Goal: Task Accomplishment & Management: Manage account settings

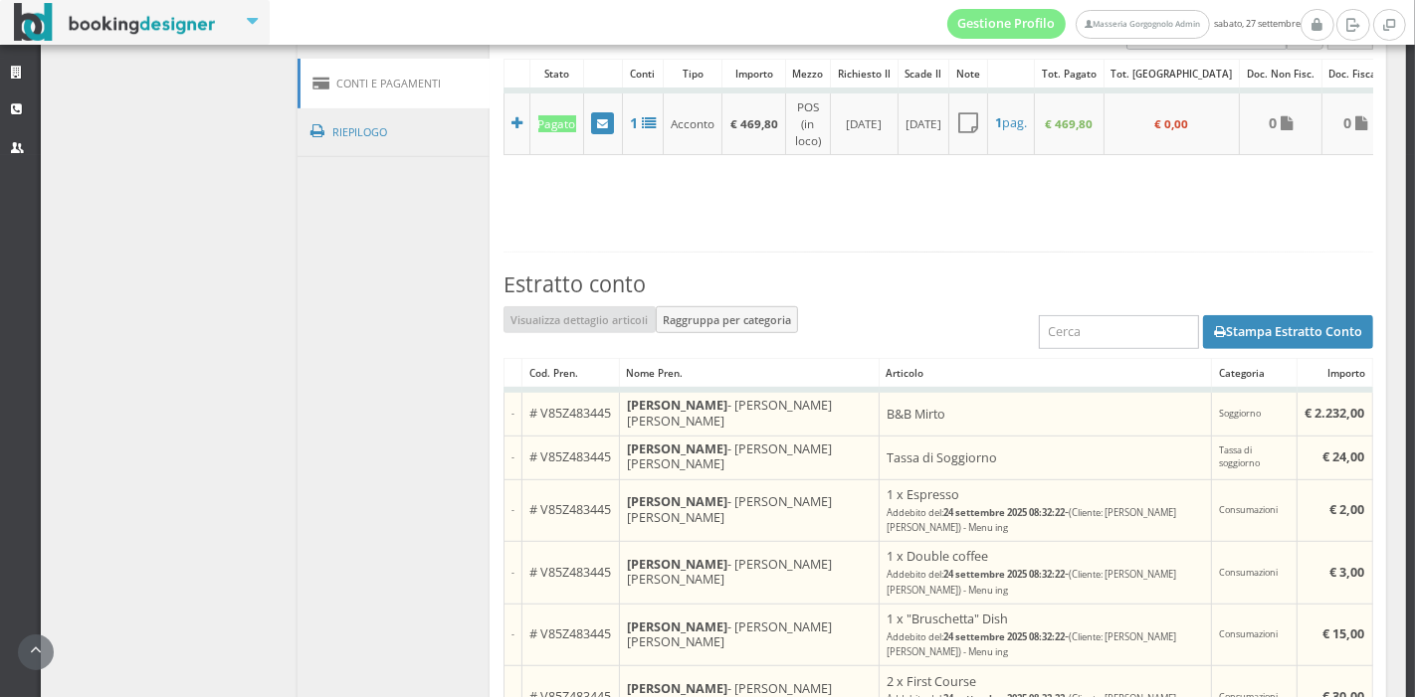
scroll to position [937, 0]
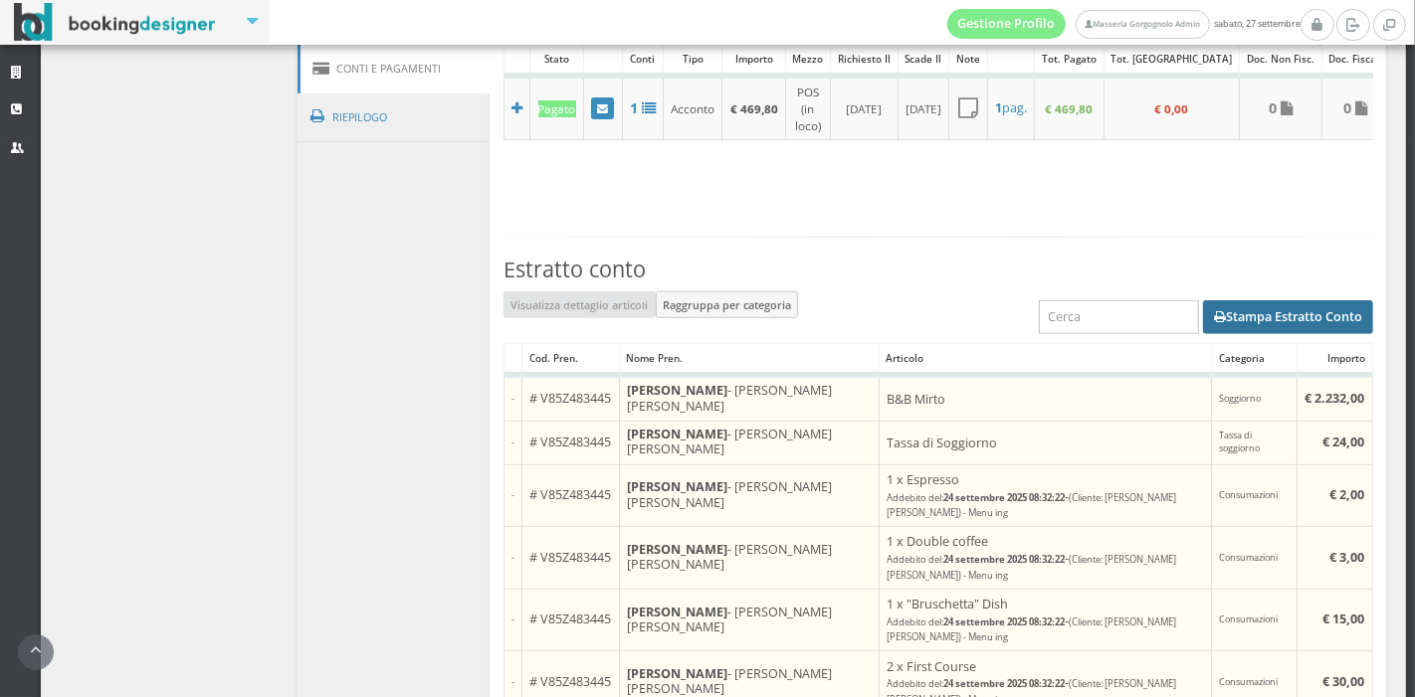
click at [1225, 319] on button "Stampa Estratto Conto" at bounding box center [1288, 317] width 170 height 34
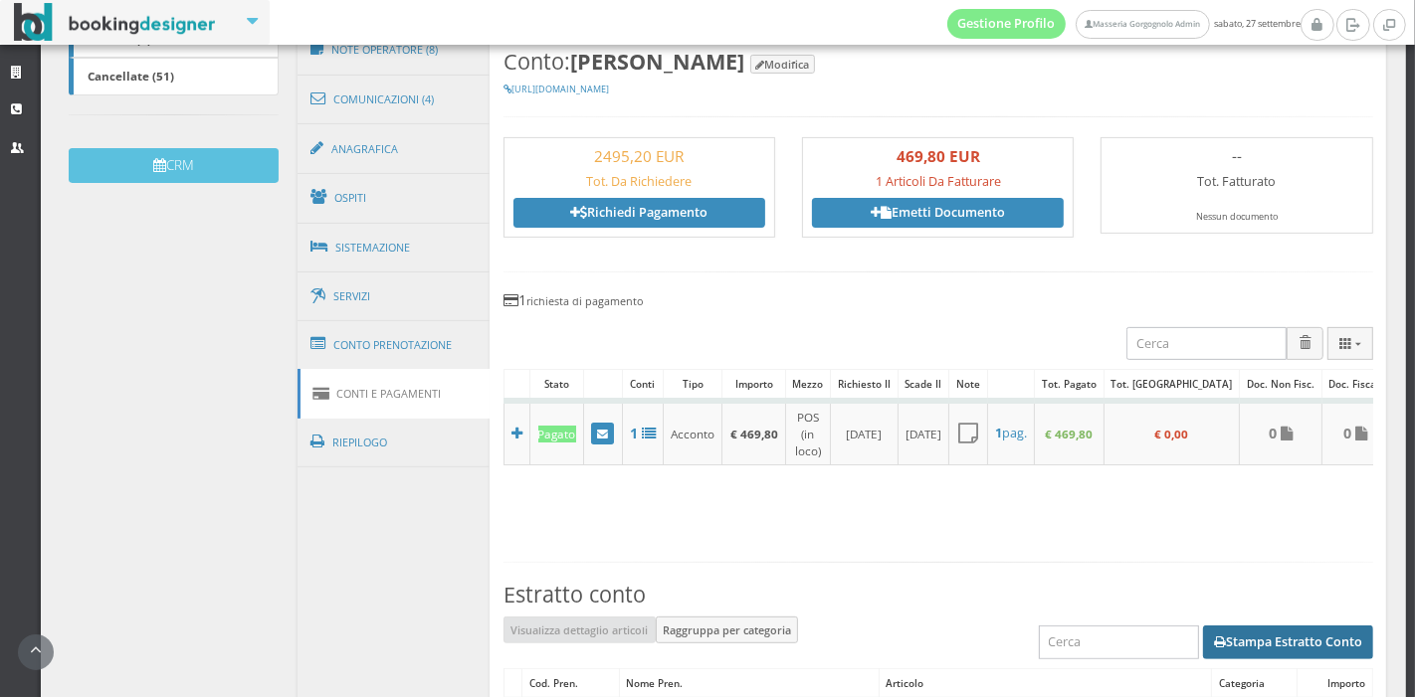
scroll to position [569, 0]
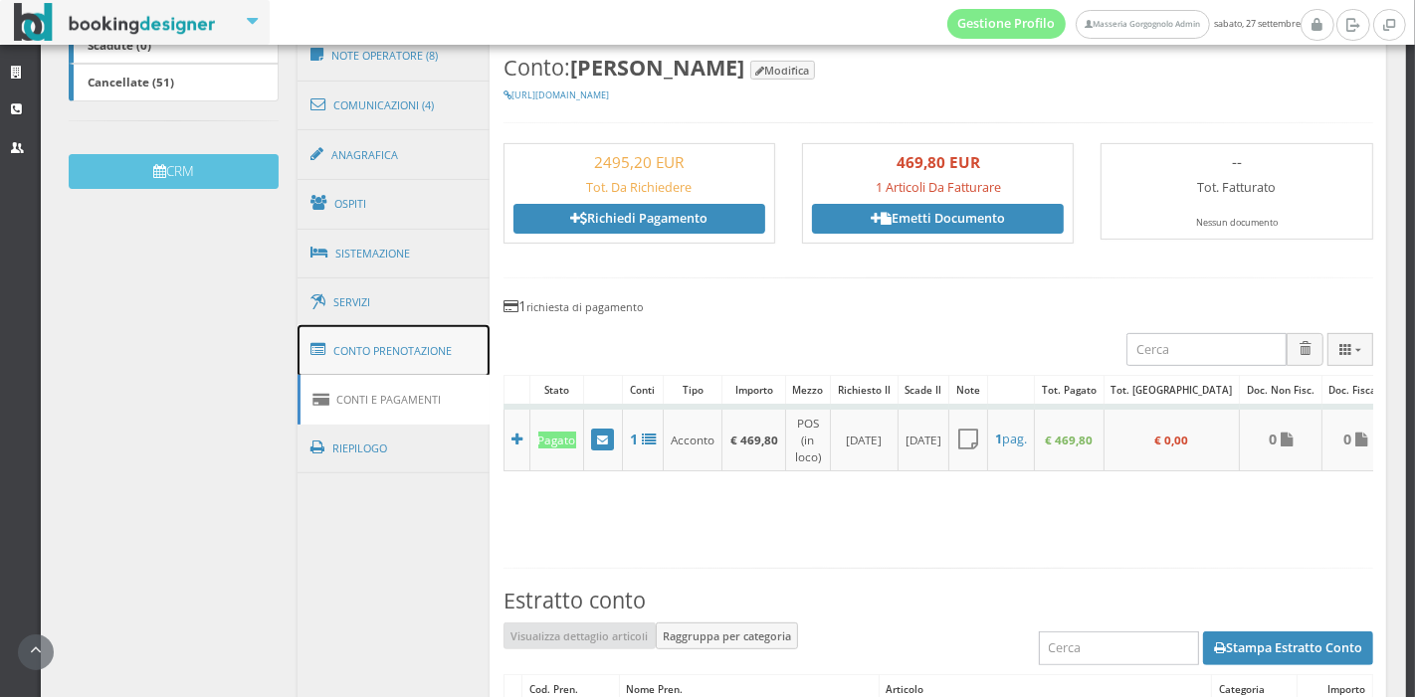
click at [446, 327] on link "Conto Prenotazione" at bounding box center [393, 351] width 193 height 52
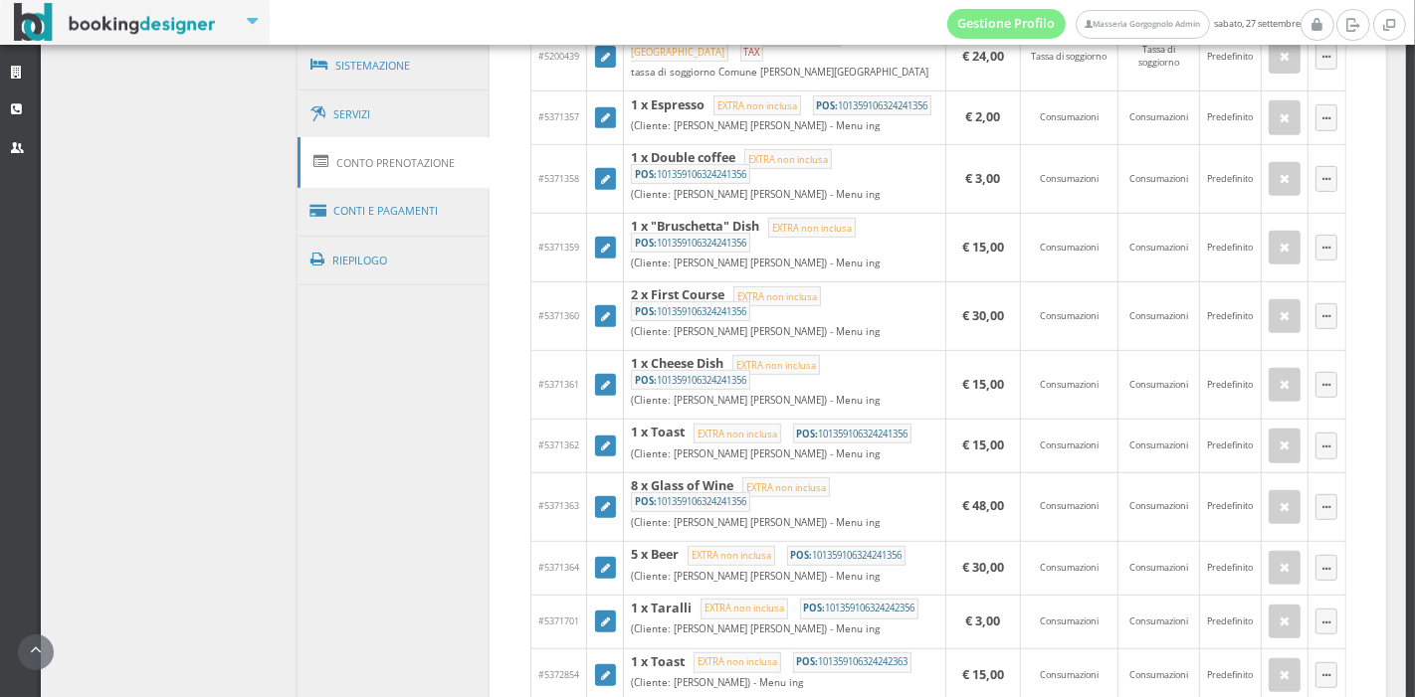
scroll to position [768, 0]
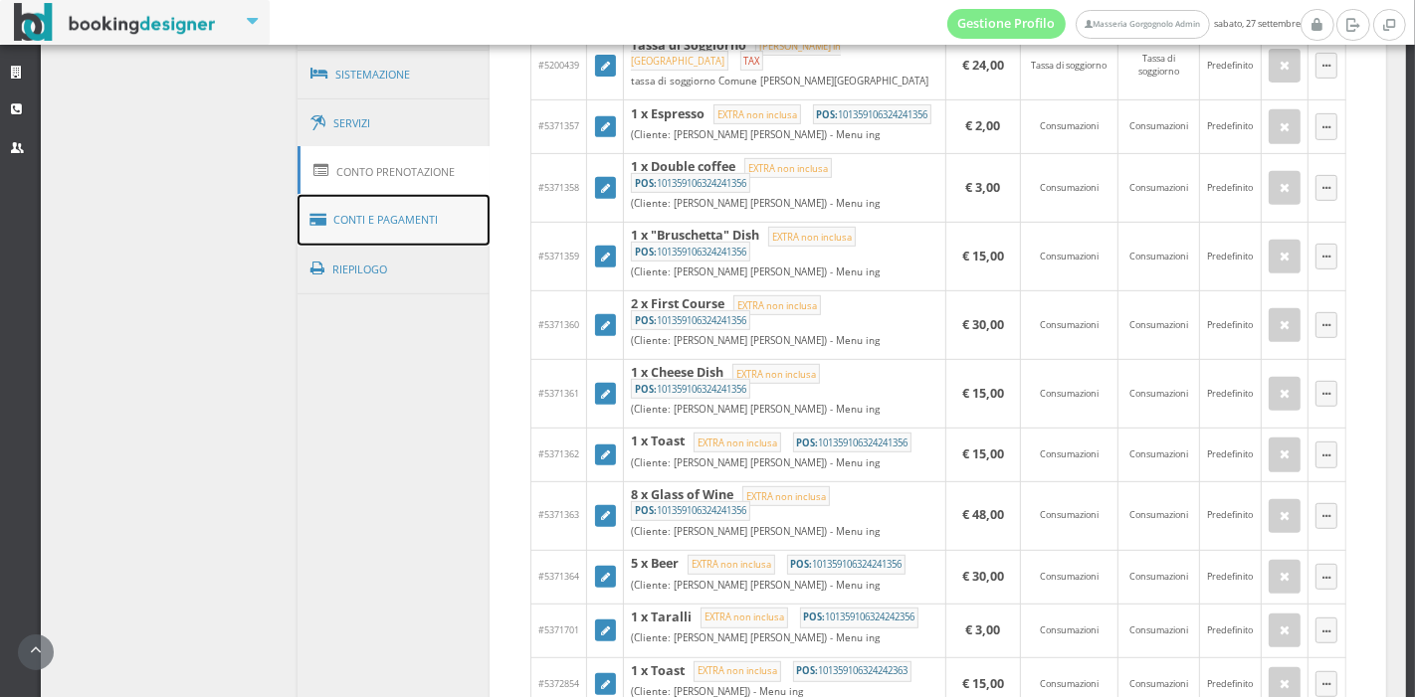
click at [360, 208] on link "Conti e Pagamenti" at bounding box center [393, 220] width 193 height 51
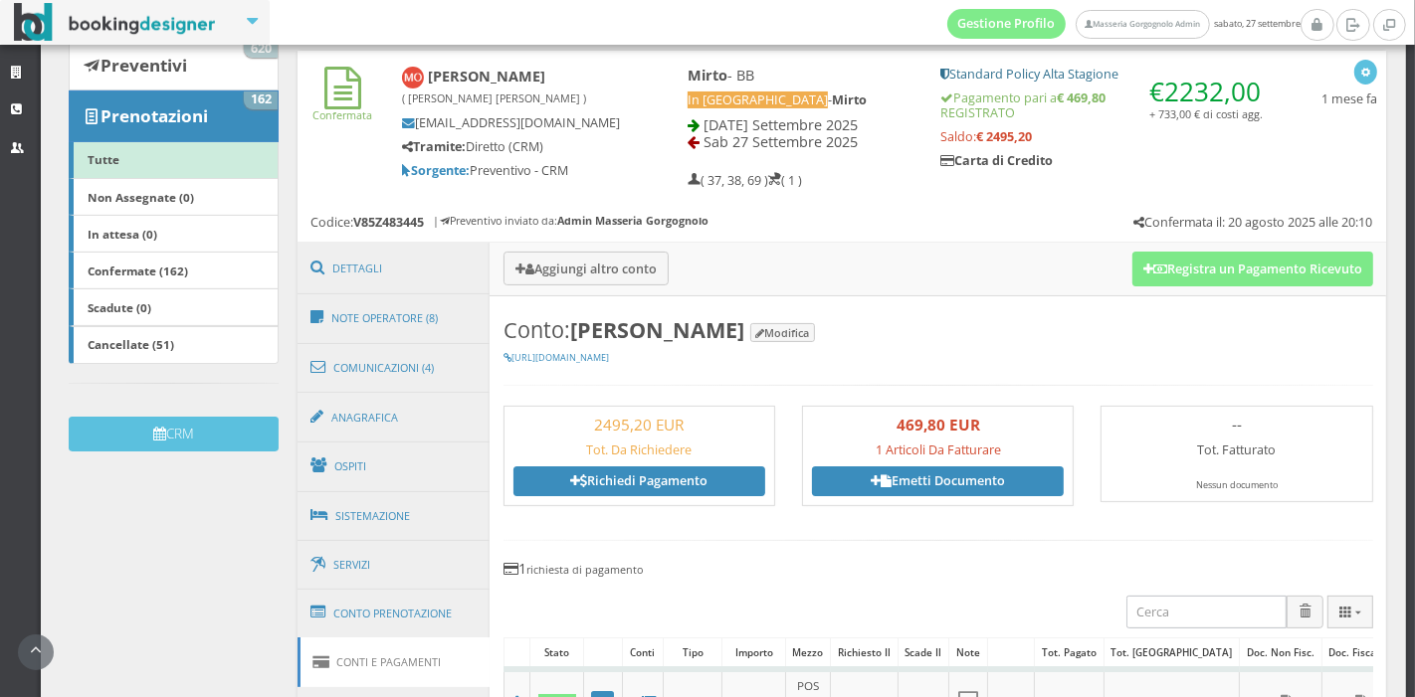
scroll to position [277, 0]
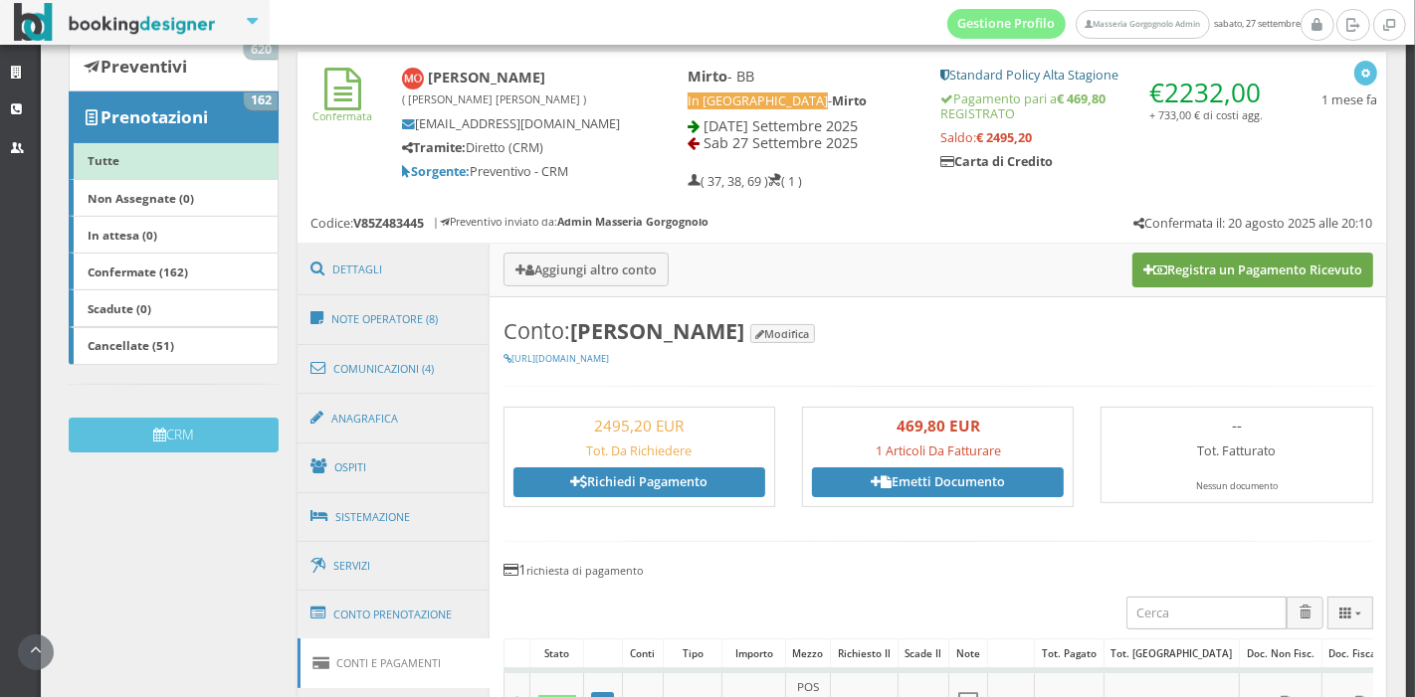
click at [1144, 268] on button "Registra un Pagamento Ricevuto" at bounding box center [1252, 270] width 241 height 34
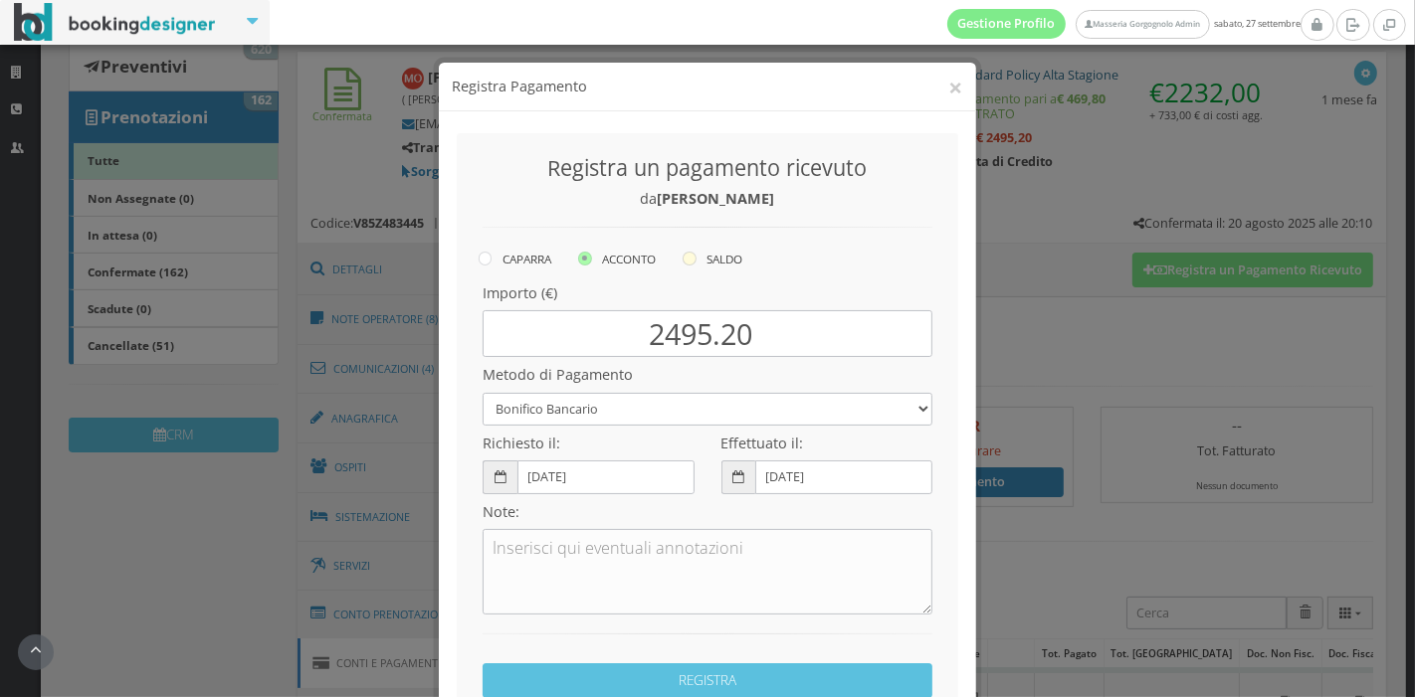
click at [686, 260] on icon at bounding box center [689, 259] width 14 height 14
radio input "true"
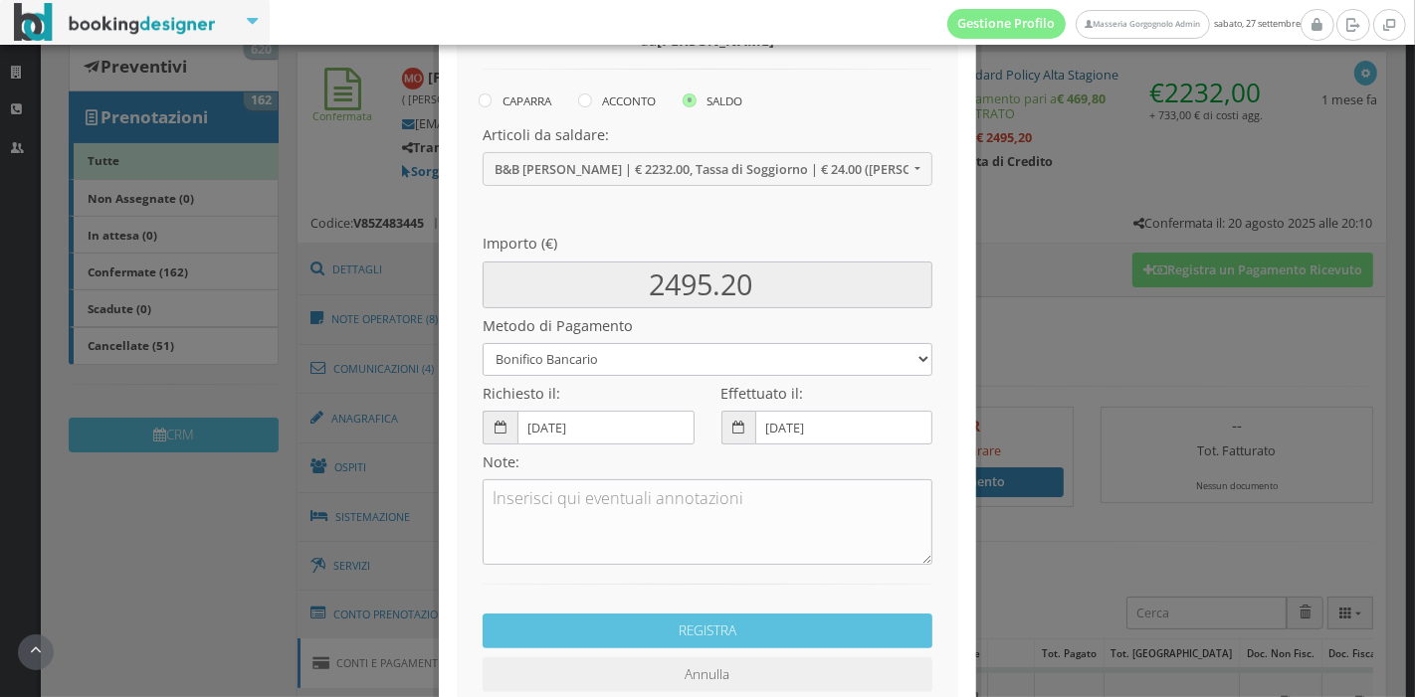
scroll to position [189, 0]
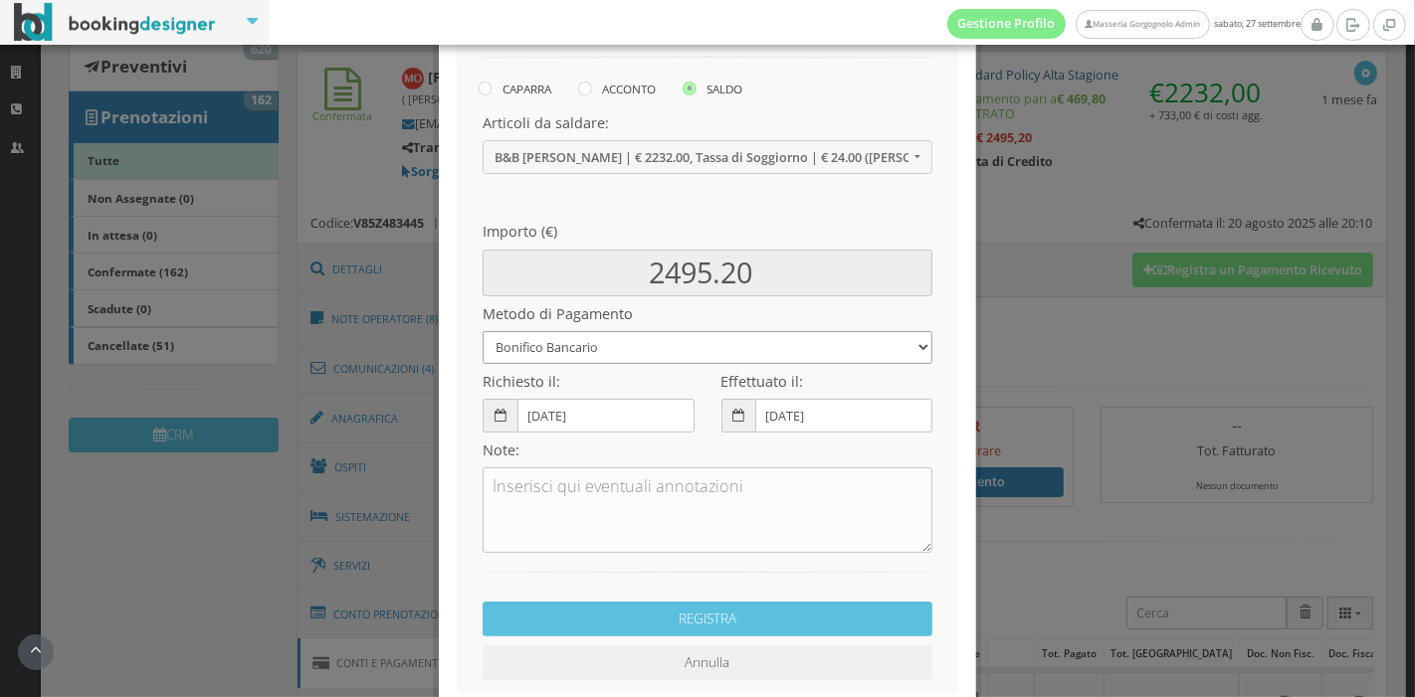
click at [676, 351] on select "Bonifico Bancario Carta di Credito Pay By Link Contanti Assegno Bancario Assegn…" at bounding box center [707, 347] width 450 height 33
select select "2062"
click at [482, 331] on select "Bonifico Bancario Carta di Credito Pay By Link Contanti Assegno Bancario Assegn…" at bounding box center [707, 347] width 450 height 33
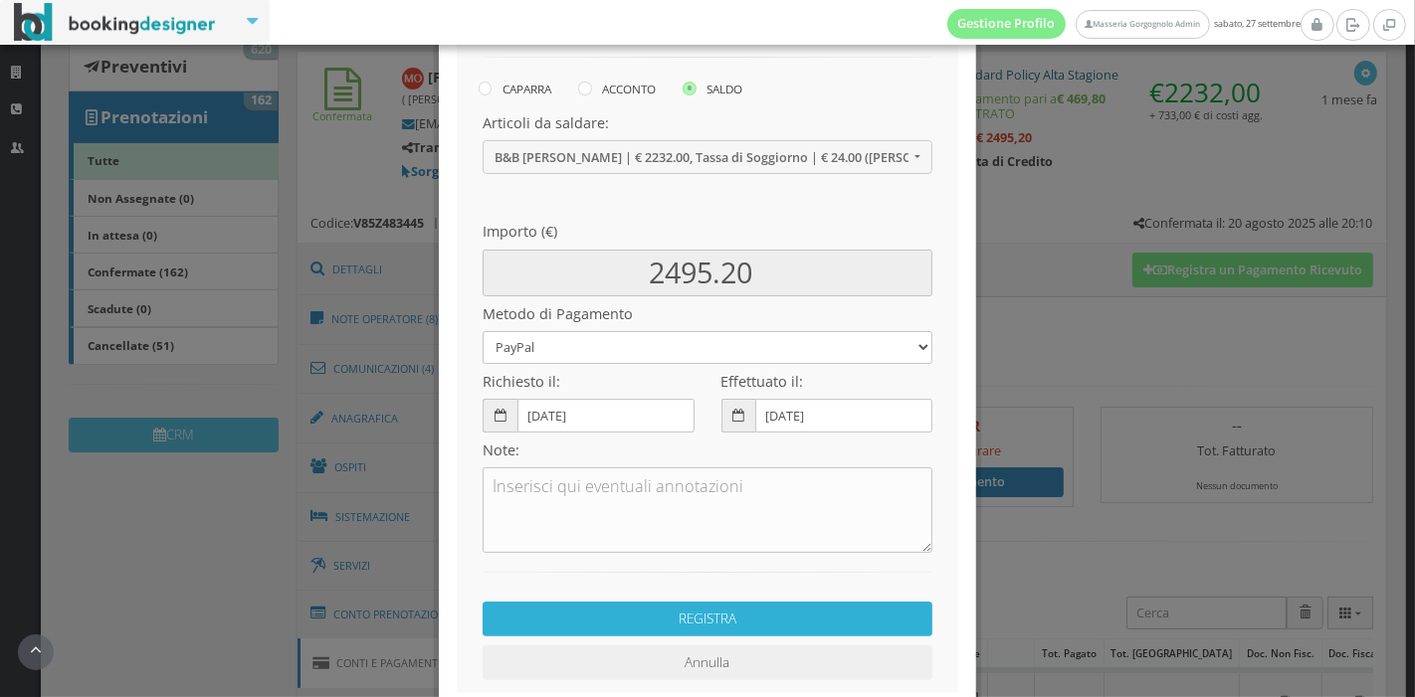
click at [655, 615] on button "REGISTRA" at bounding box center [707, 619] width 450 height 35
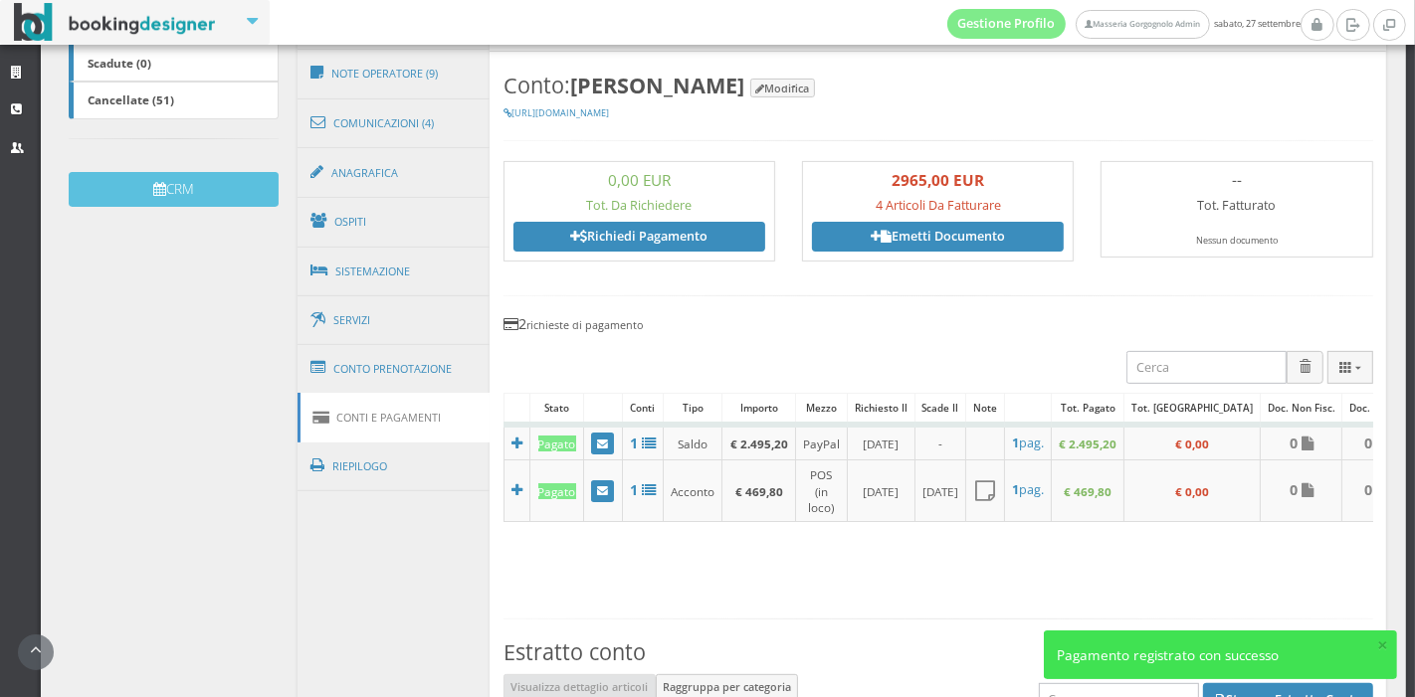
scroll to position [551, 0]
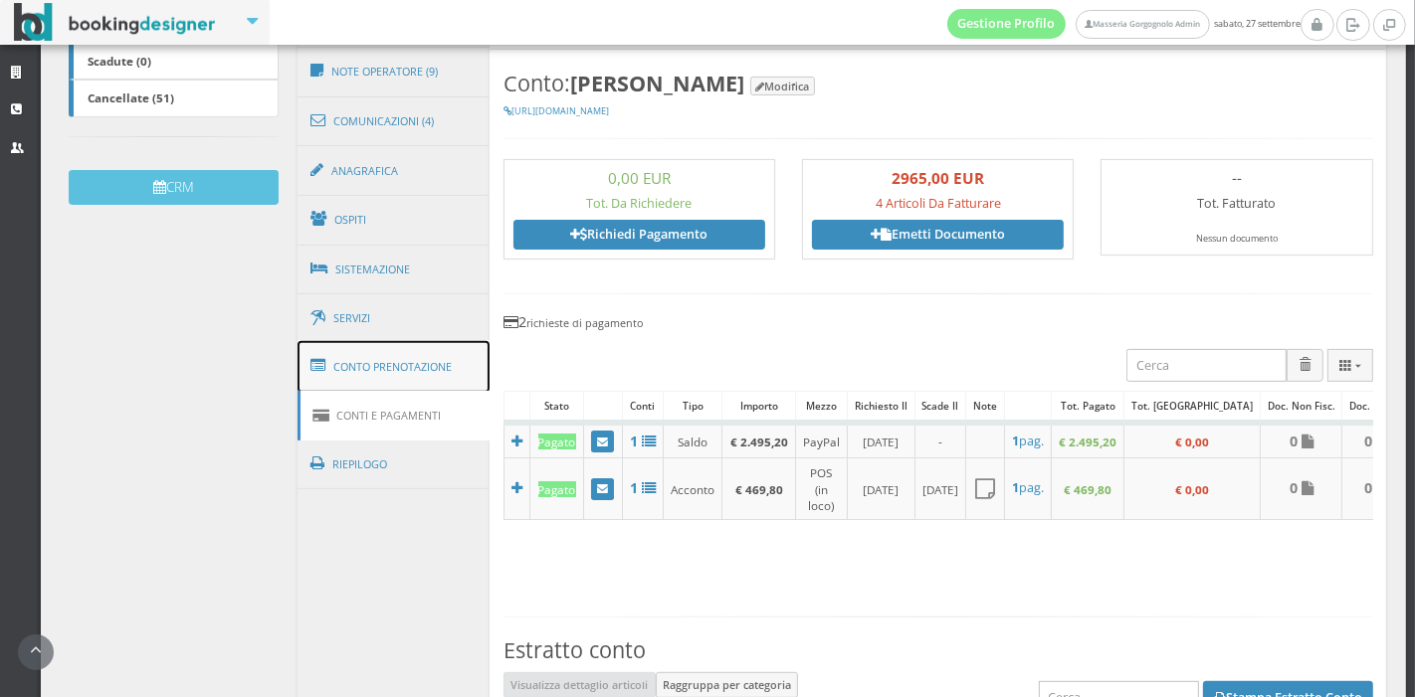
click at [426, 352] on link "Conto Prenotazione" at bounding box center [393, 367] width 193 height 52
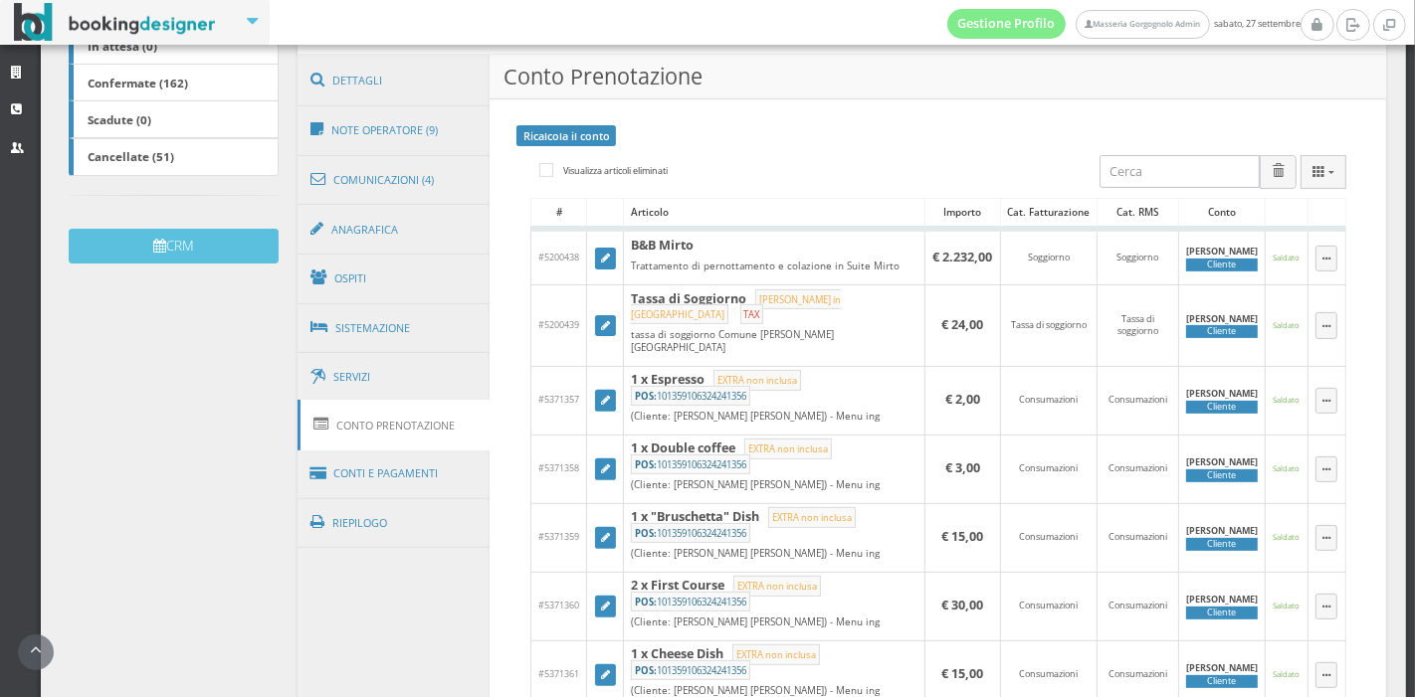
scroll to position [502, 0]
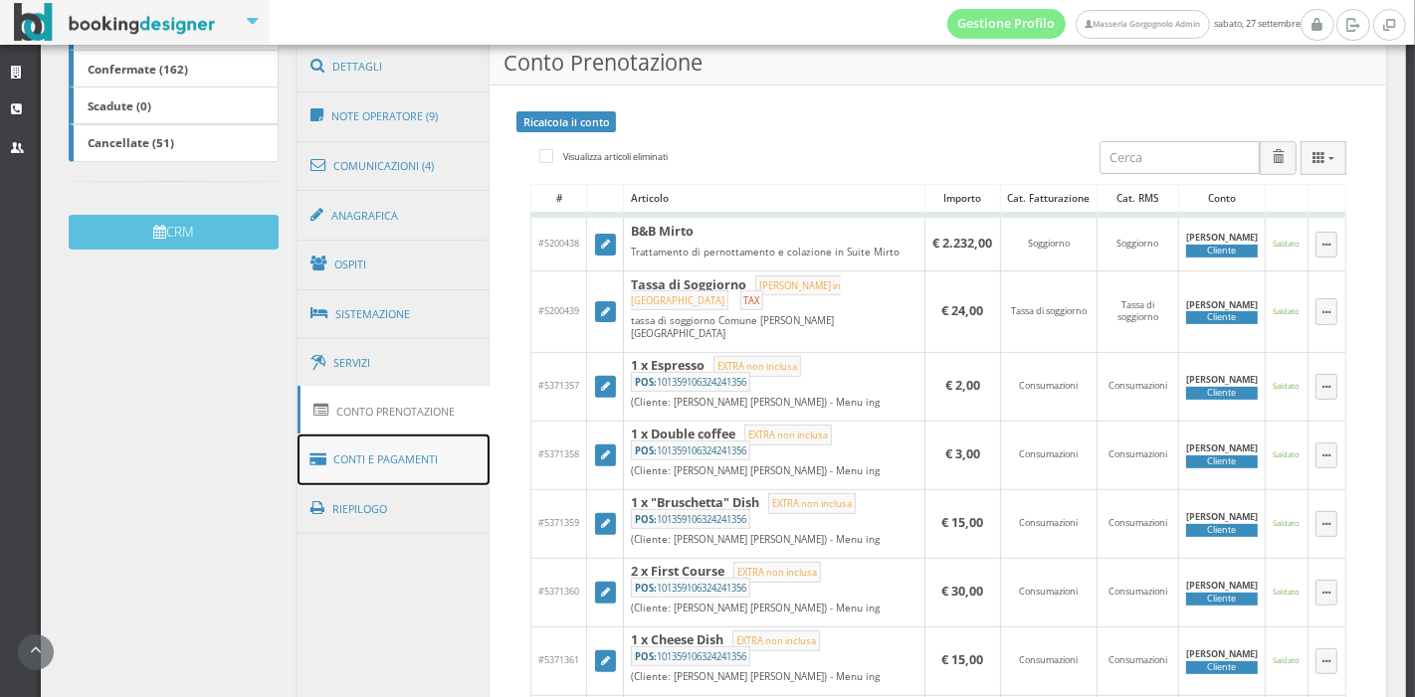
click at [374, 467] on link "Conti e Pagamenti" at bounding box center [393, 460] width 193 height 51
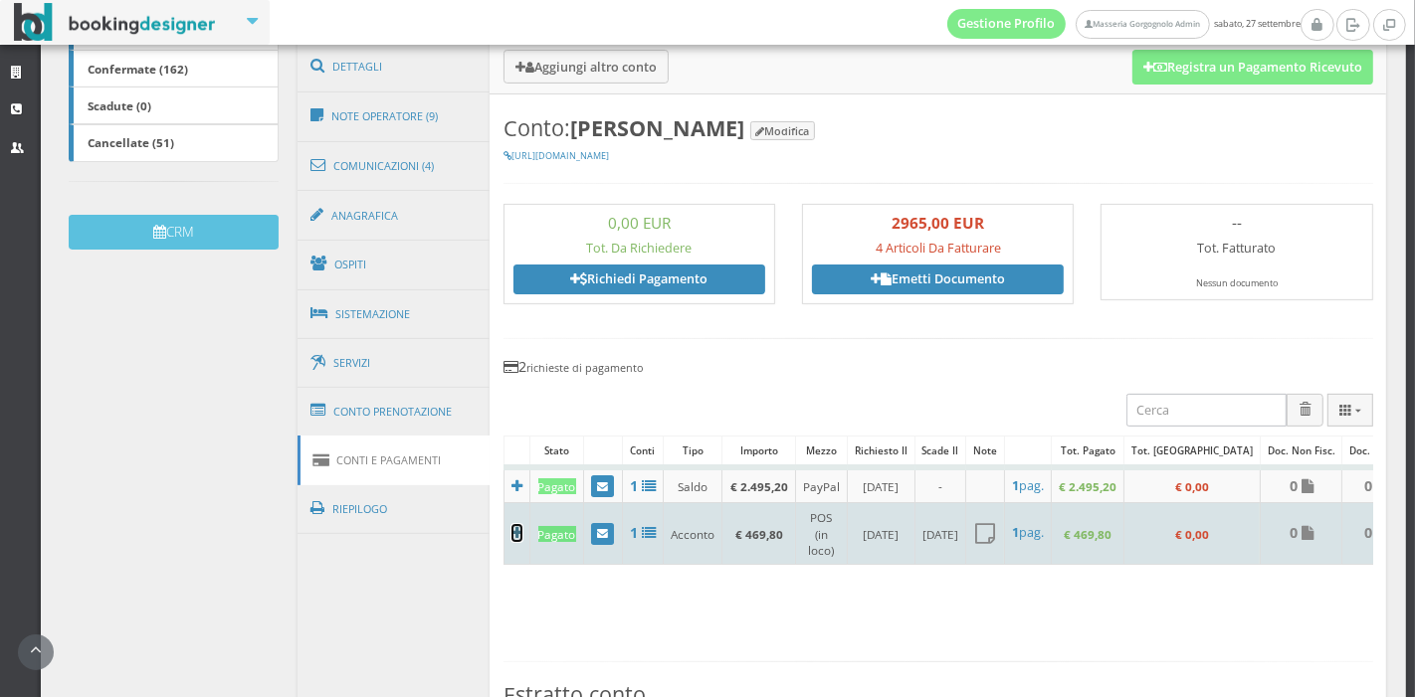
click at [515, 529] on icon at bounding box center [516, 533] width 11 height 14
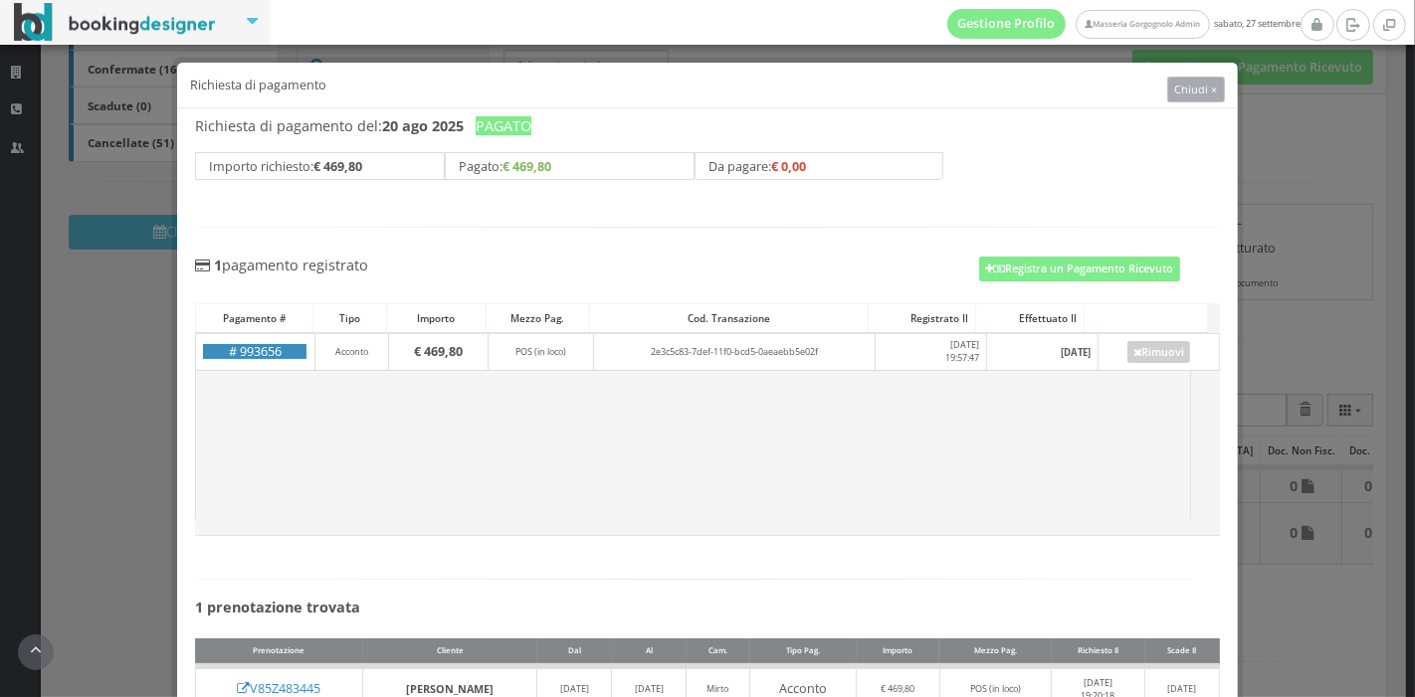
click at [1182, 96] on button "Chiudi ×" at bounding box center [1196, 90] width 58 height 26
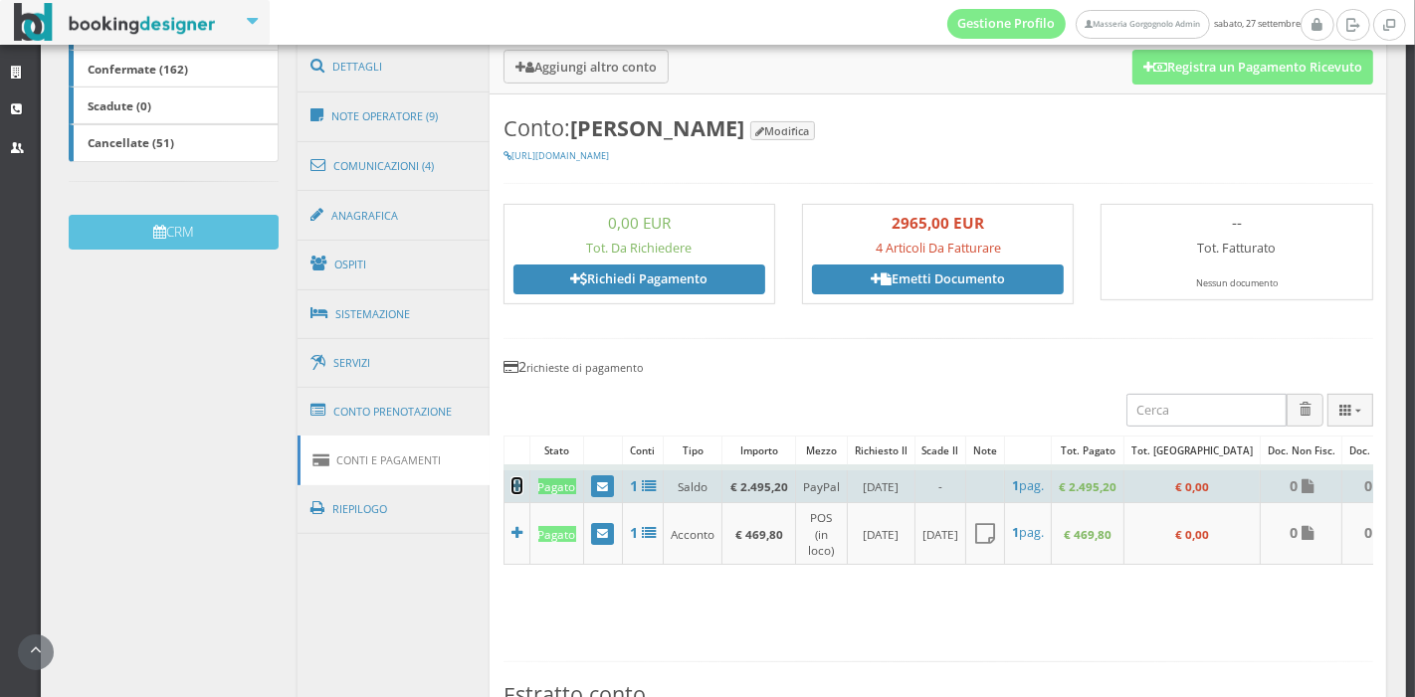
click at [514, 483] on icon at bounding box center [516, 486] width 11 height 14
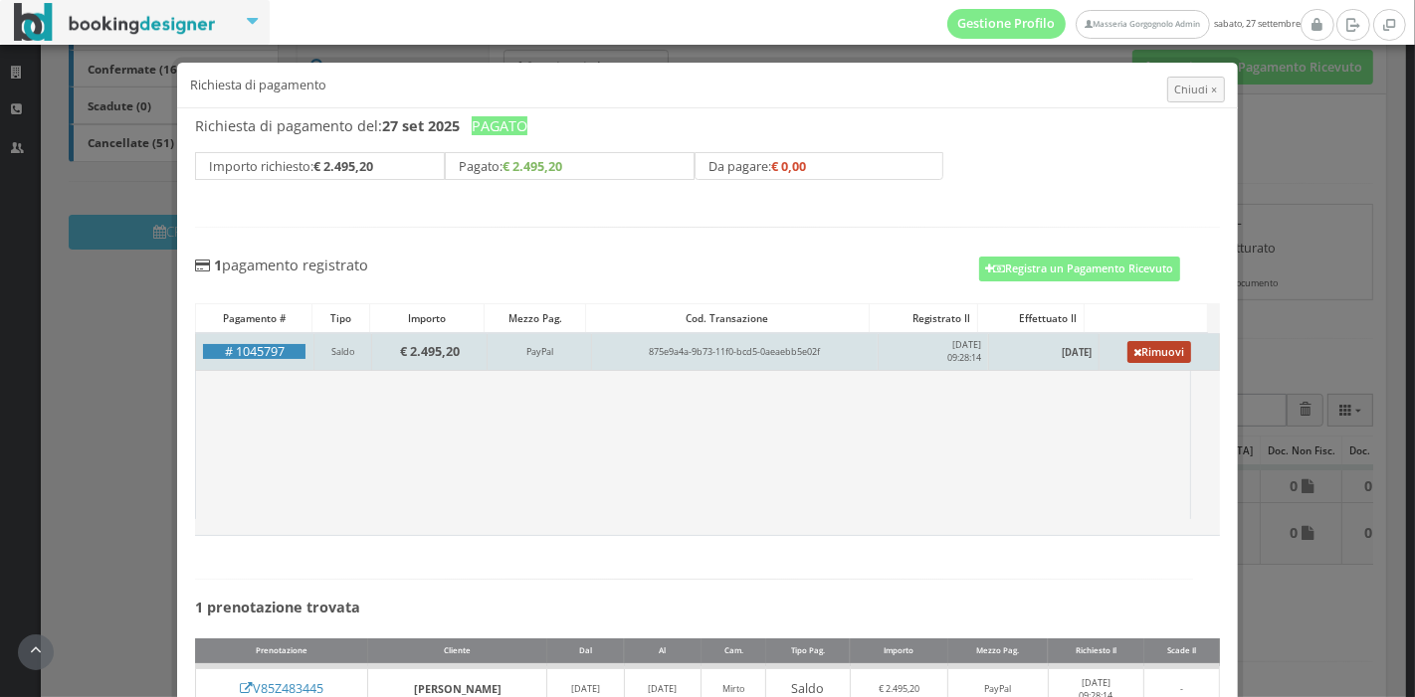
click at [1134, 351] on icon at bounding box center [1138, 353] width 8 height 11
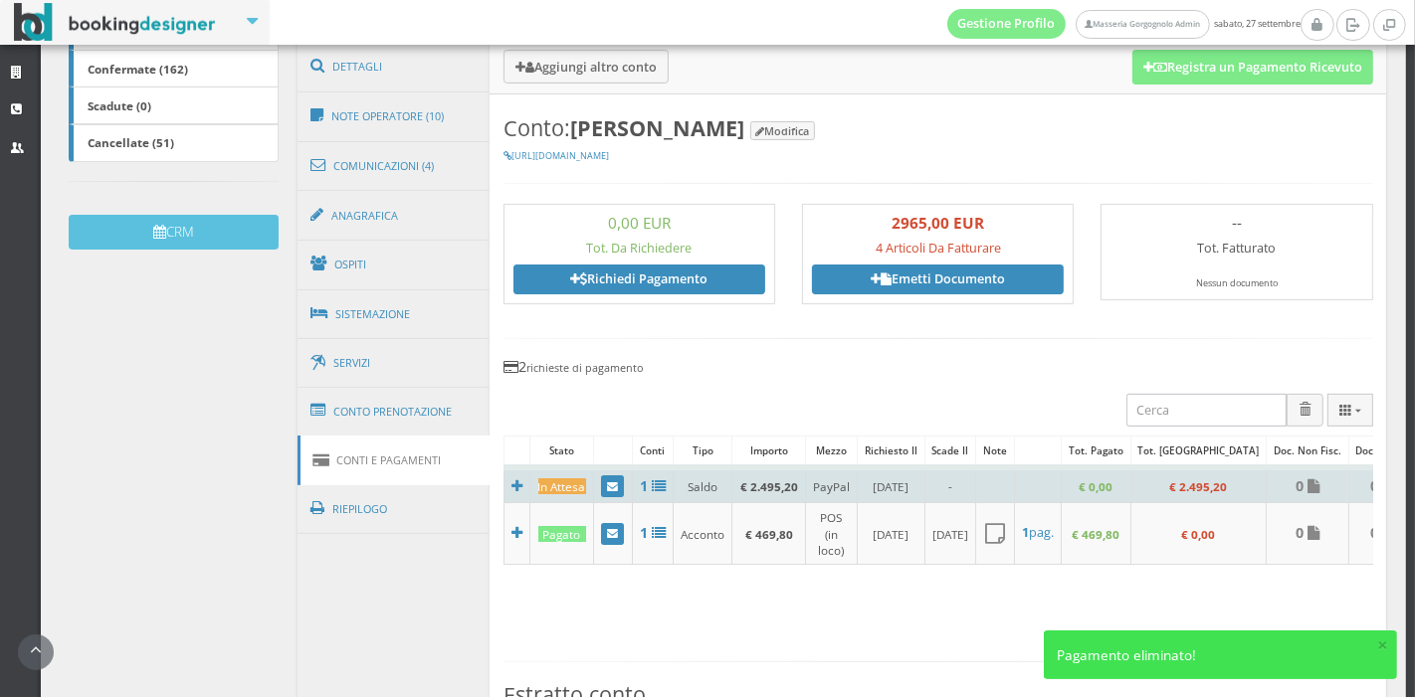
scroll to position [0, 65]
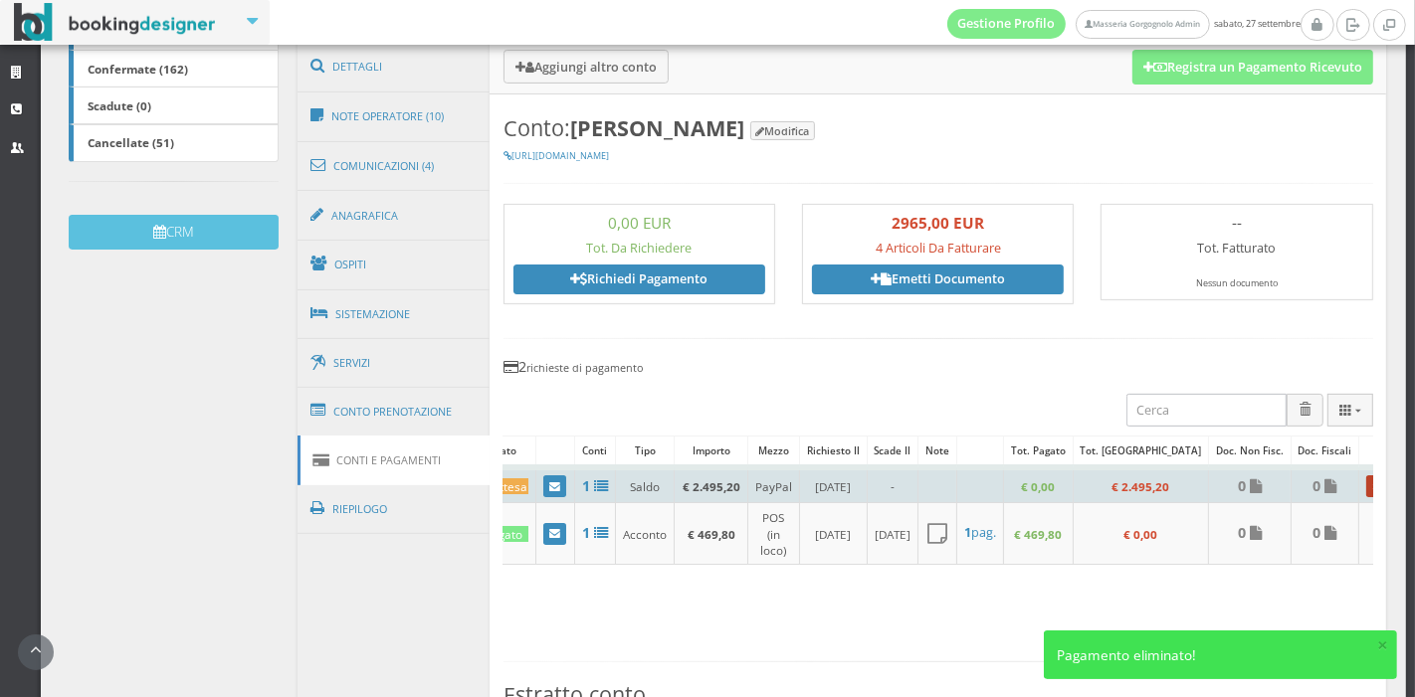
click at [1373, 483] on icon at bounding box center [1377, 487] width 8 height 11
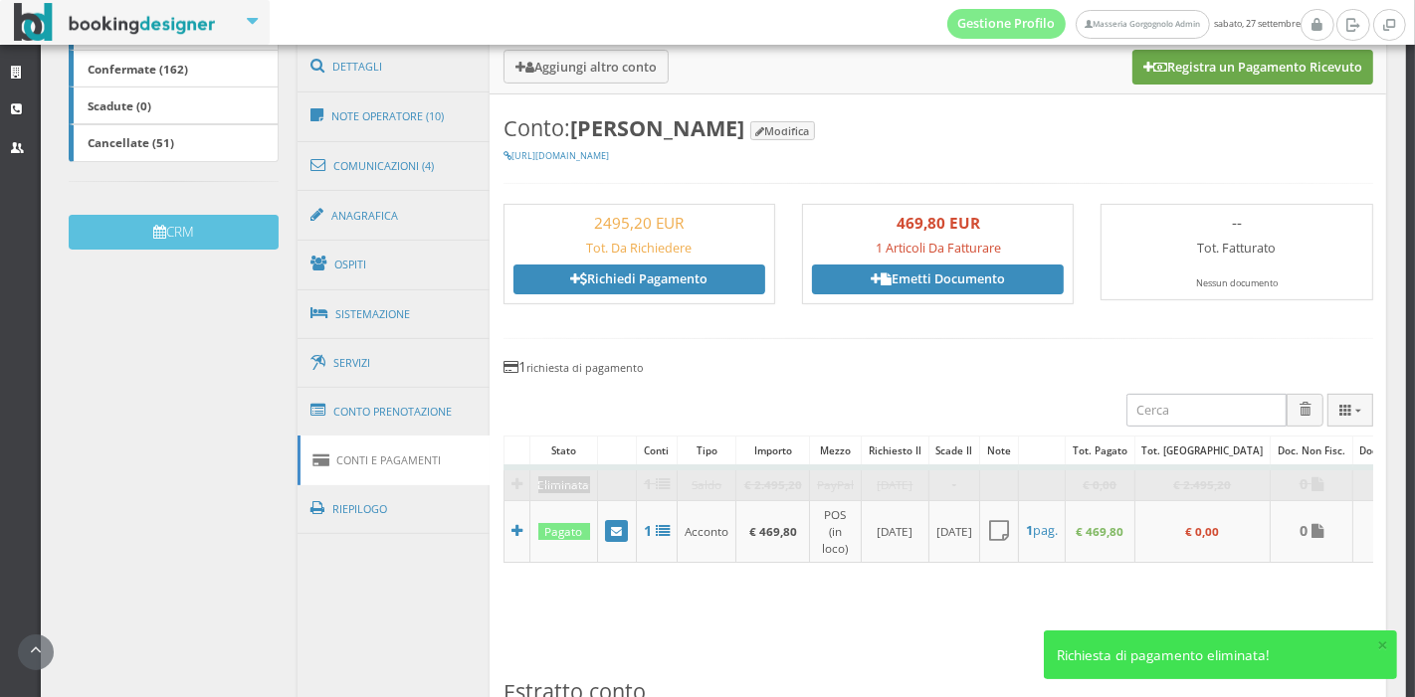
click at [1132, 84] on button "Registra un Pagamento Ricevuto" at bounding box center [1252, 67] width 241 height 34
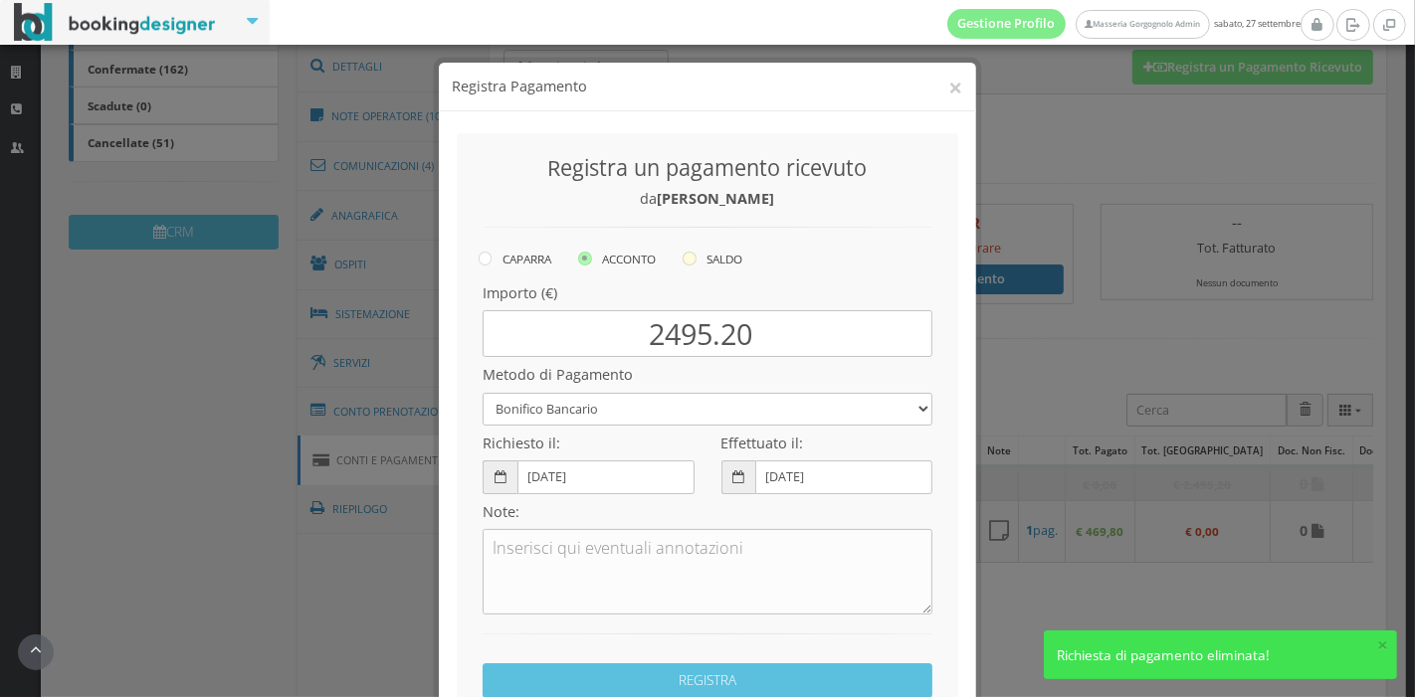
click at [690, 249] on label "SALDO" at bounding box center [712, 259] width 60 height 24
radio input "true"
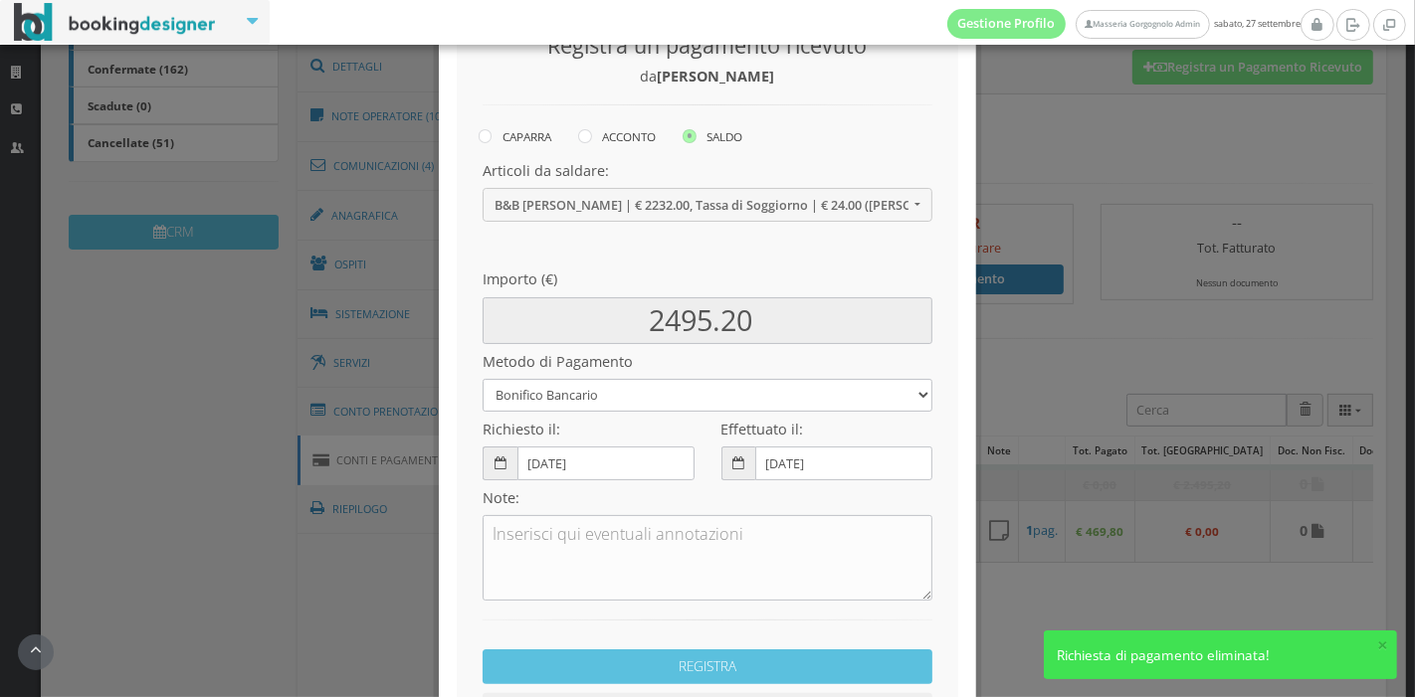
scroll to position [142, 0]
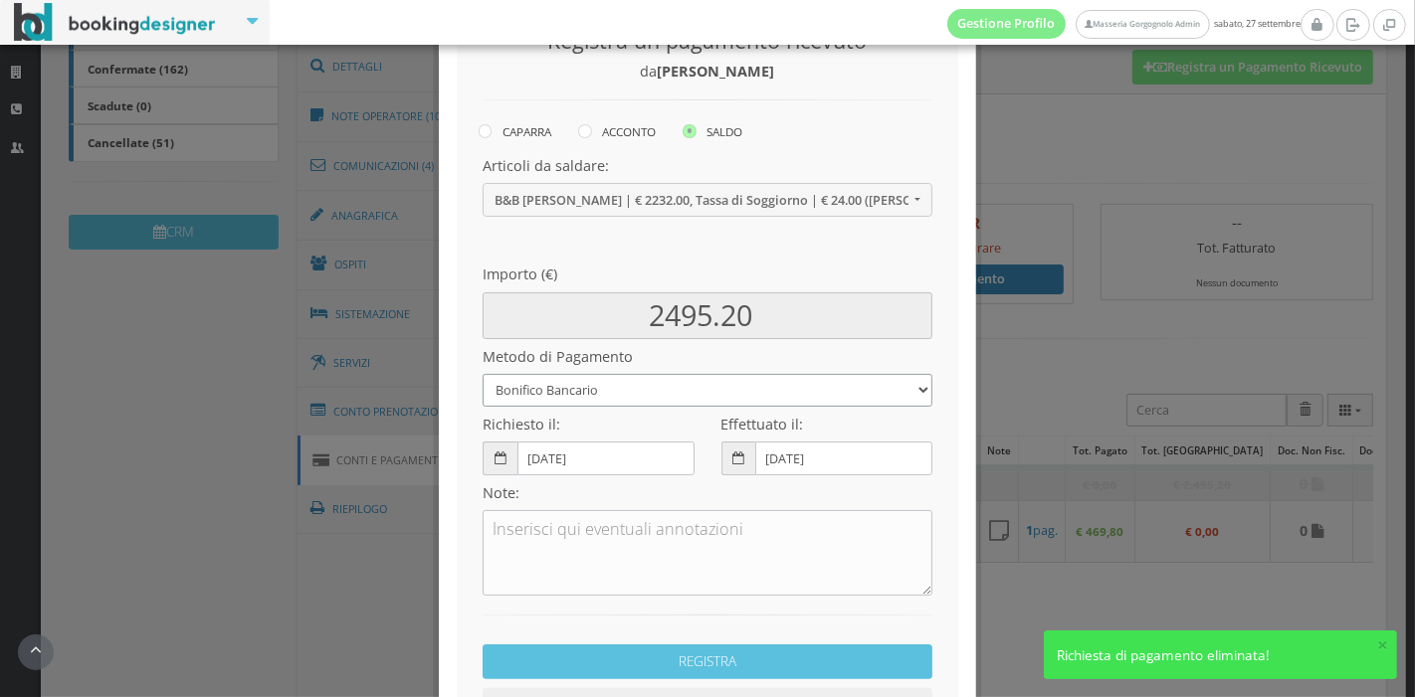
click at [649, 394] on select "Bonifico Bancario Carta di Credito Pay By Link Contanti Assegno Bancario Assegn…" at bounding box center [707, 390] width 450 height 33
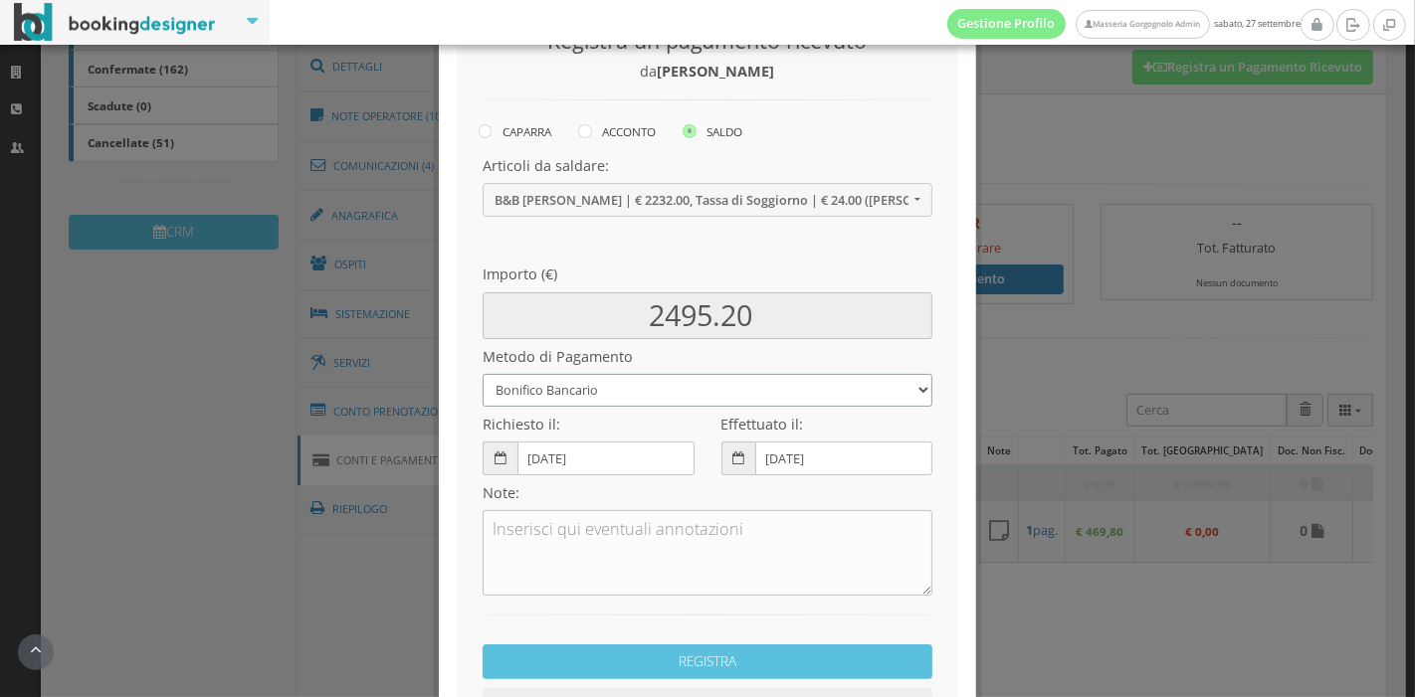
select select
click at [482, 374] on select "Bonifico Bancario Carta di Credito Pay By Link Contanti Assegno Bancario Assegn…" at bounding box center [707, 390] width 450 height 33
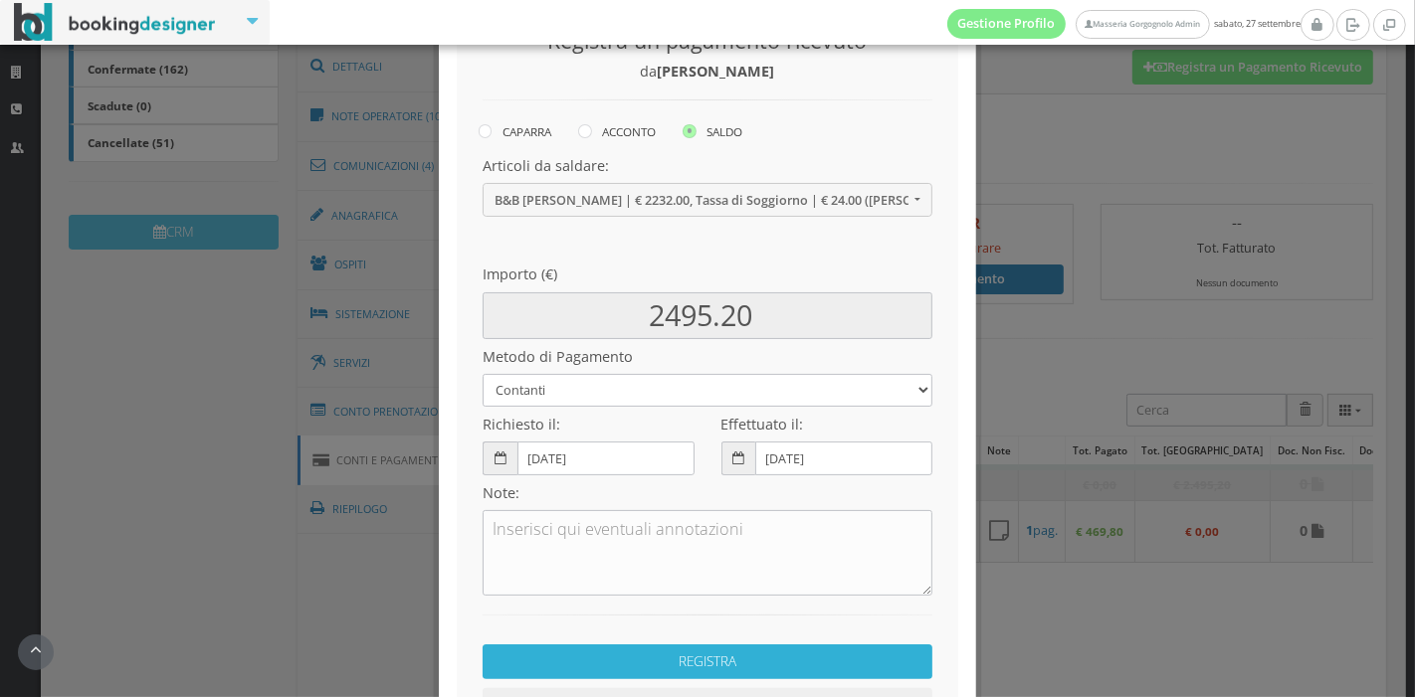
click at [696, 661] on button "REGISTRA" at bounding box center [707, 662] width 450 height 35
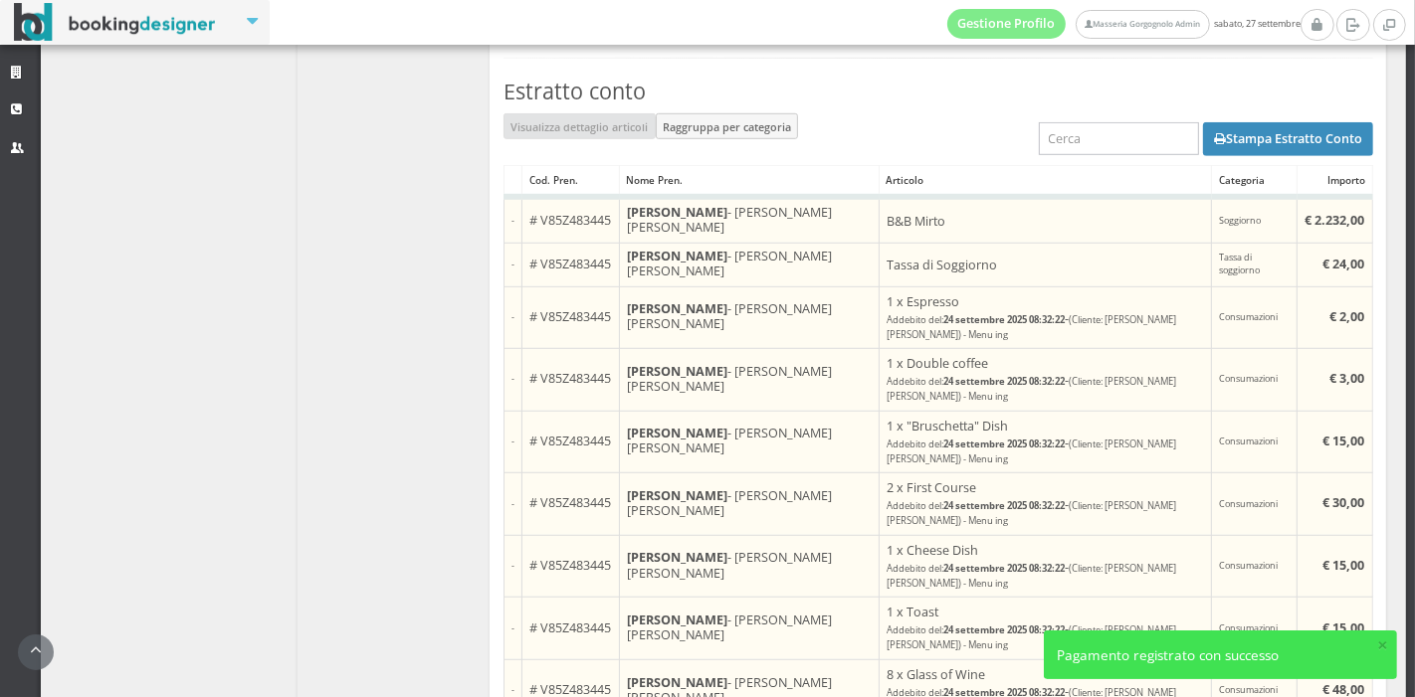
scroll to position [1244, 0]
